Goal: Use online tool/utility: Use online tool/utility

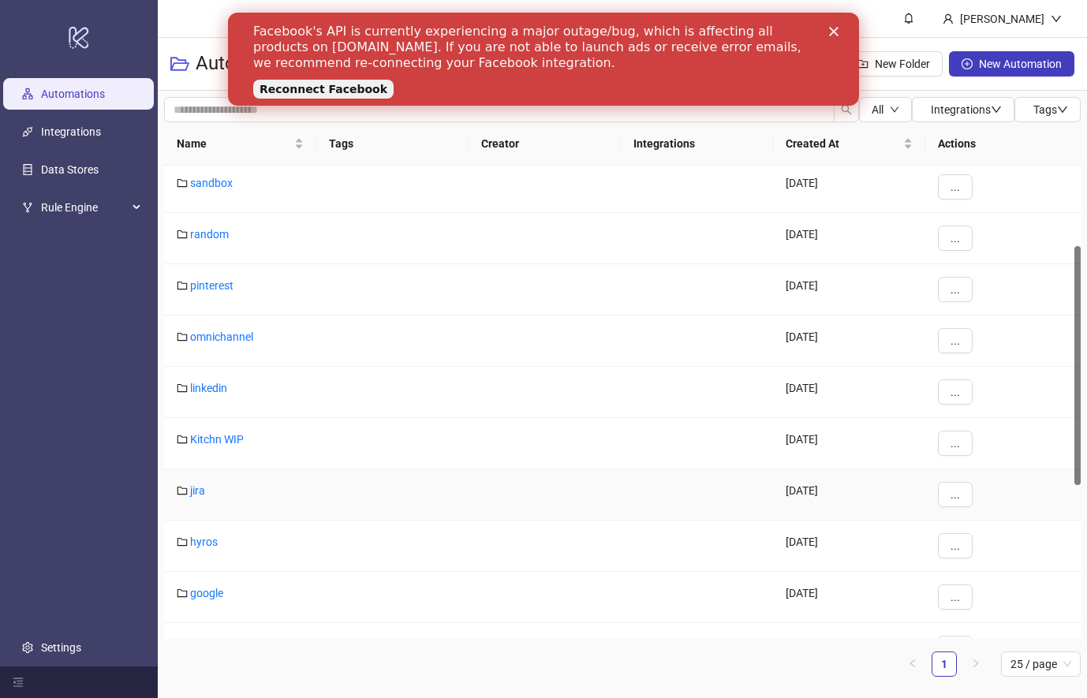
scroll to position [316, 0]
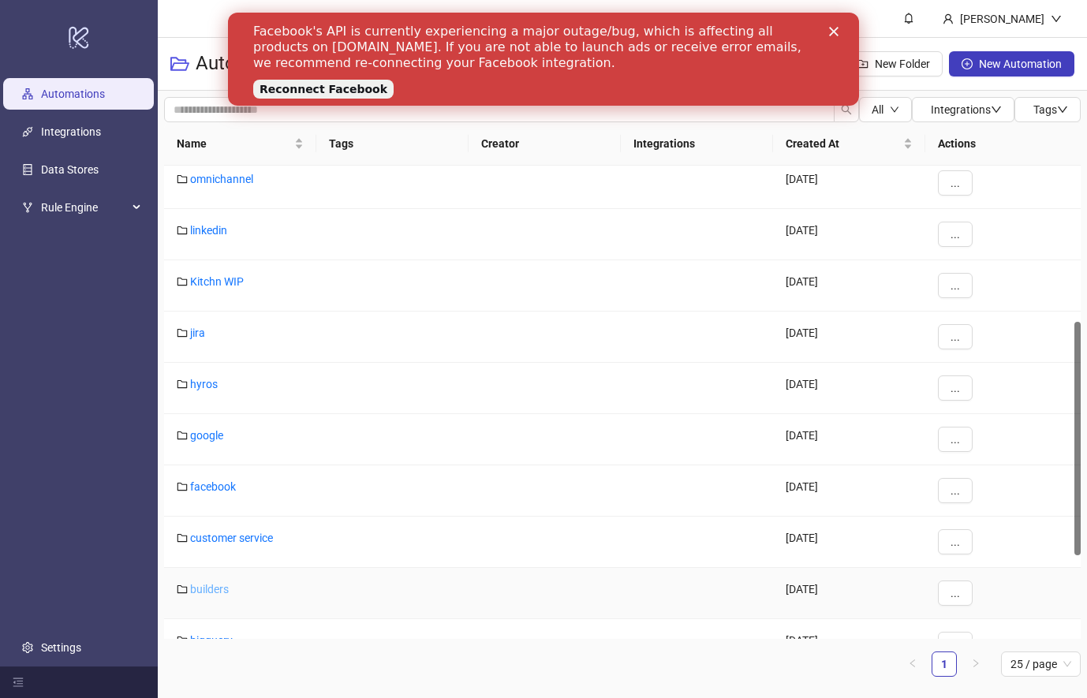
click at [216, 589] on link "builders" at bounding box center [209, 589] width 39 height 13
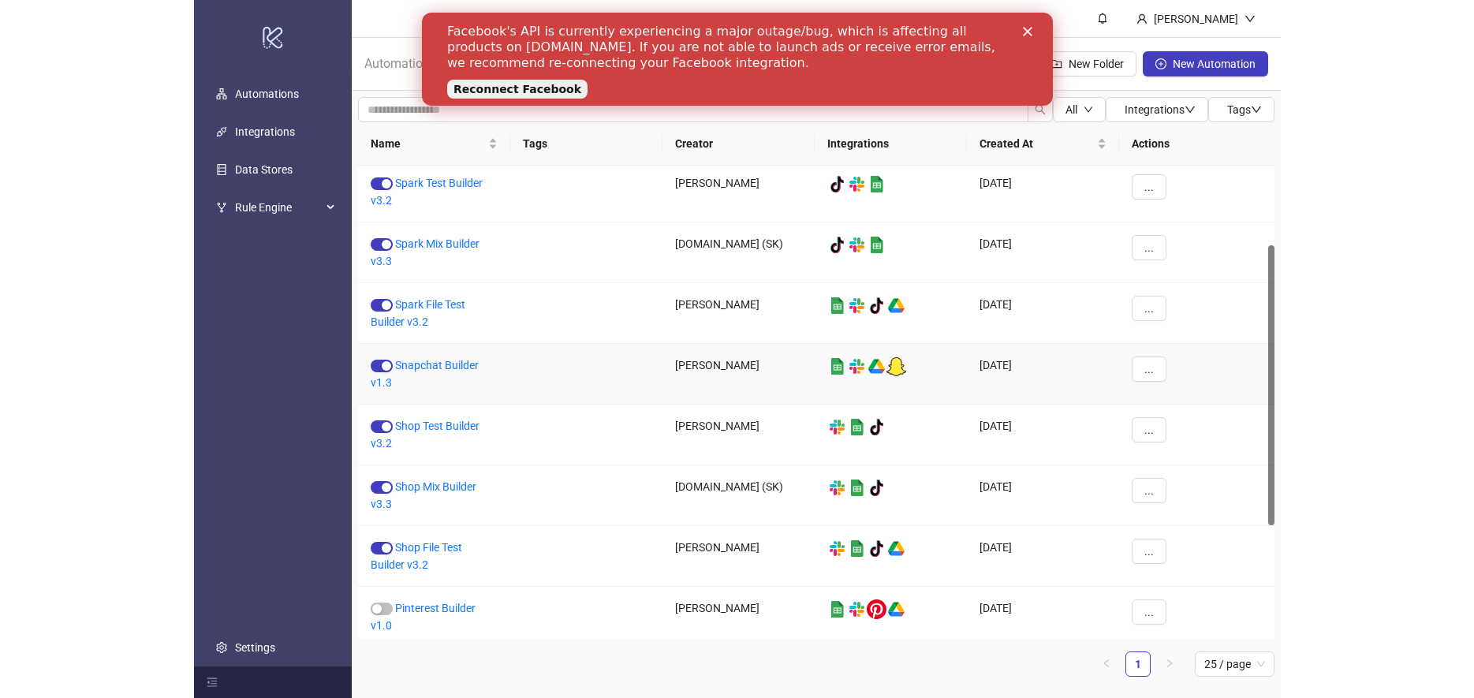
scroll to position [292, 0]
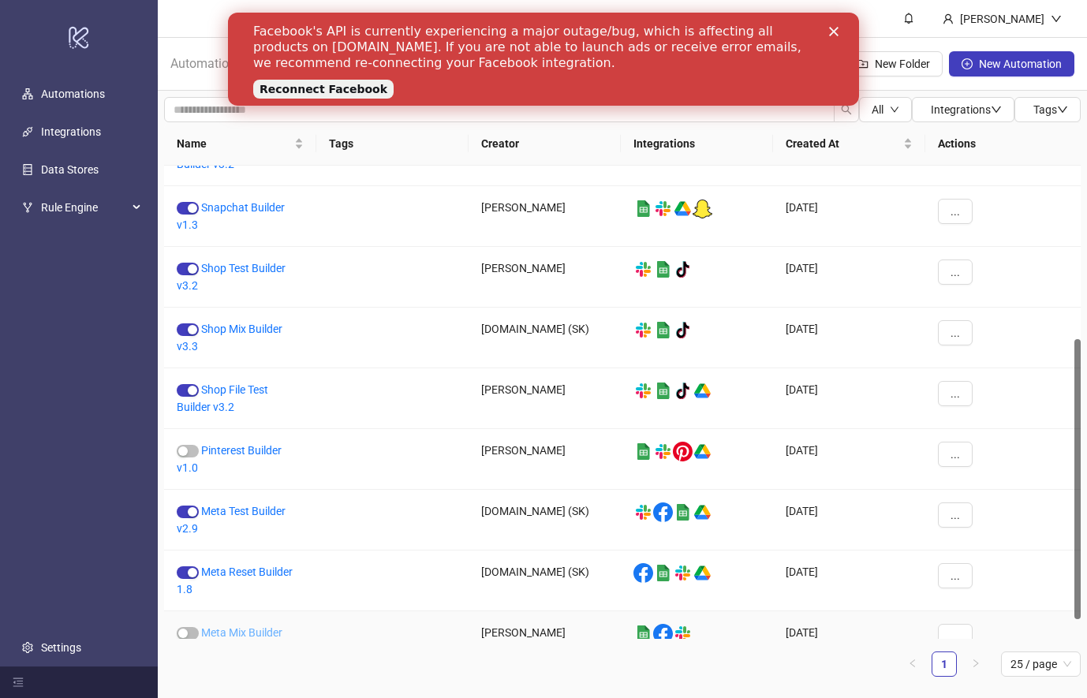
click at [271, 632] on link "Meta Mix Builder v3.0" at bounding box center [230, 641] width 106 height 30
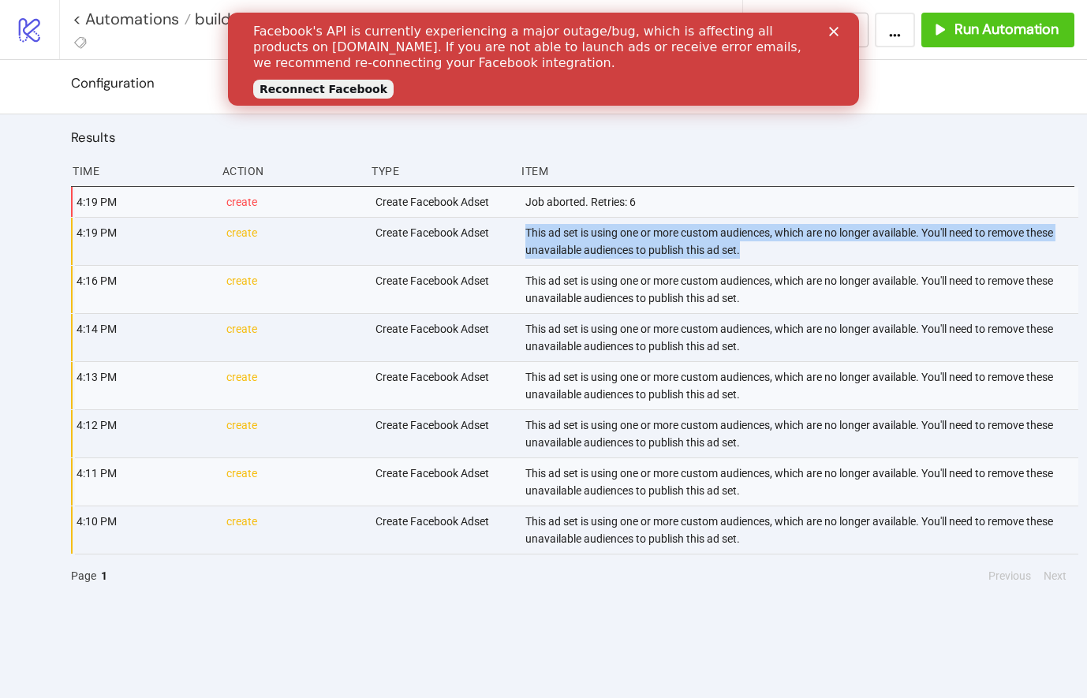
drag, startPoint x: 735, startPoint y: 247, endPoint x: 511, endPoint y: 233, distance: 224.5
click at [511, 233] on div "4:19 PM create Create Facebook Adset This ad set is using one or more custom au…" at bounding box center [576, 242] width 1003 height 48
copy div "This ad set is using one or more custom audiences, which are no longer availabl…"
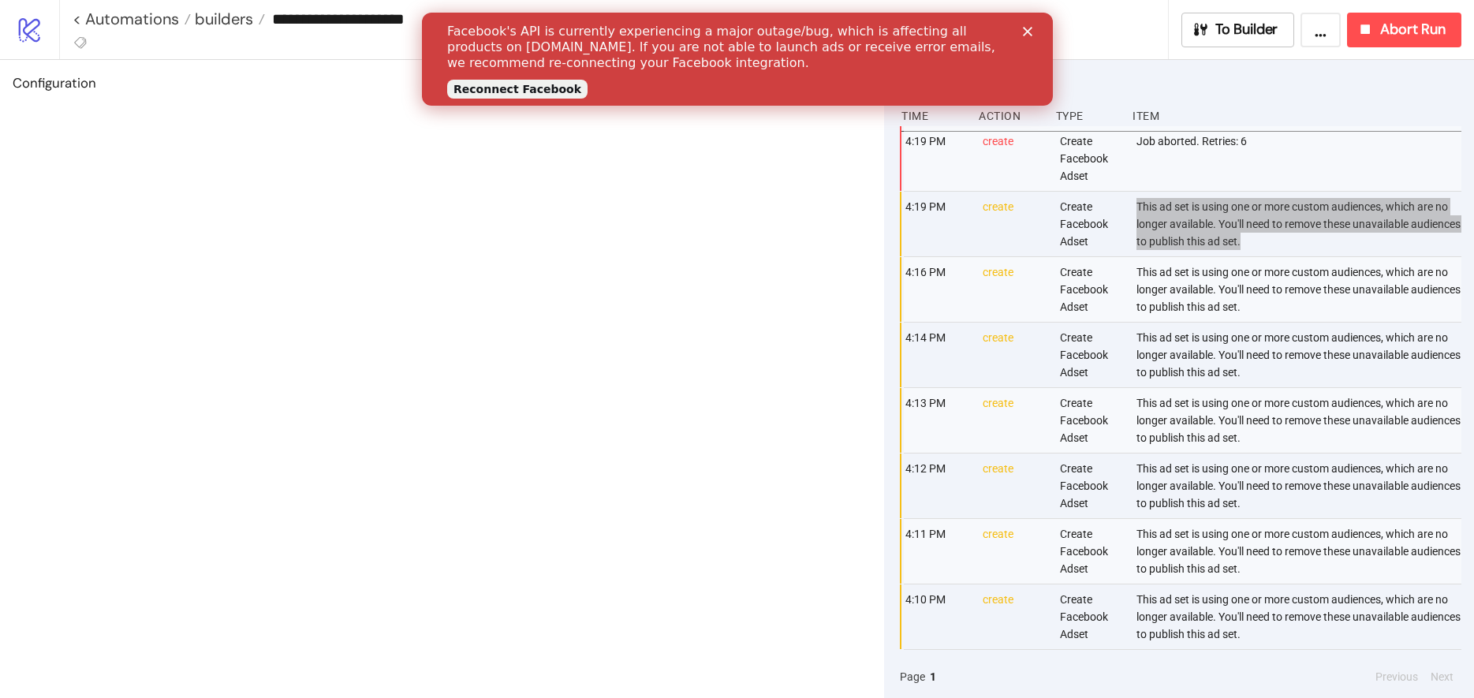
scroll to position [6, 0]
